Goal: Task Accomplishment & Management: Manage account settings

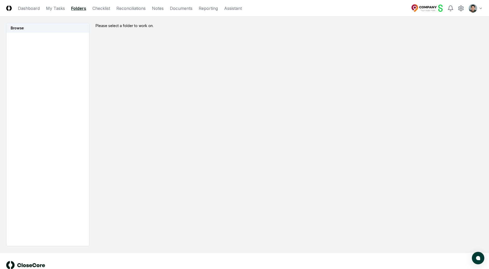
click at [472, 9] on html "CloseCore Dashboard My Tasks Folders Checklist Reconciliations Notes Documents …" at bounding box center [244, 141] width 489 height 283
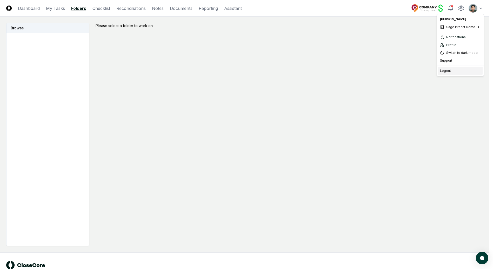
click at [447, 68] on div "Logout" at bounding box center [460, 71] width 45 height 8
